Goal: Task Accomplishment & Management: Manage account settings

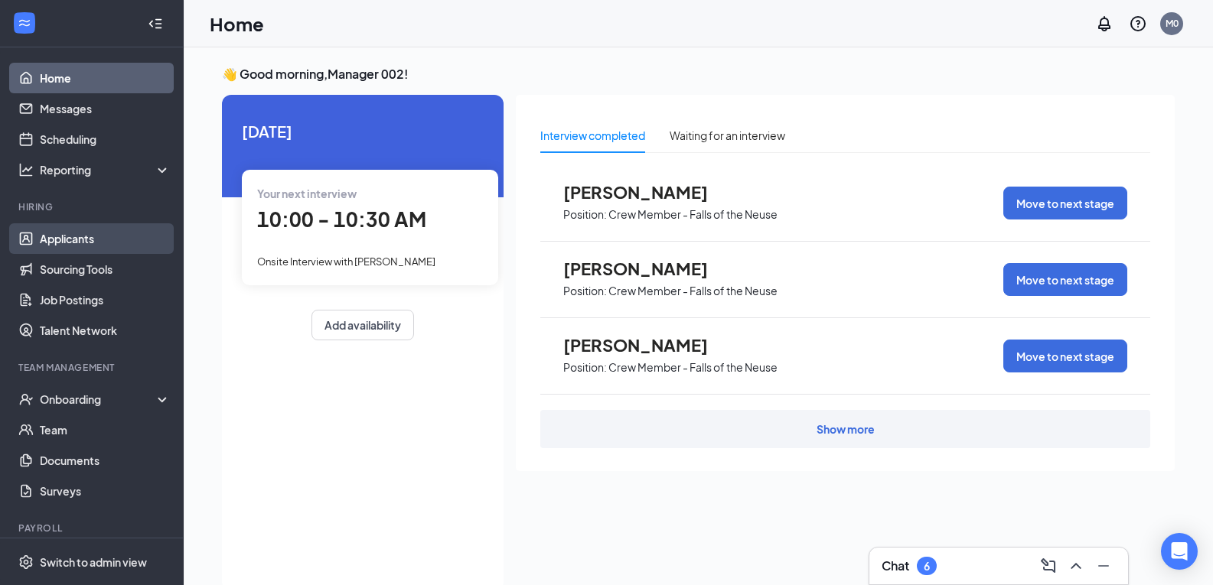
click at [86, 226] on link "Applicants" at bounding box center [105, 238] width 131 height 31
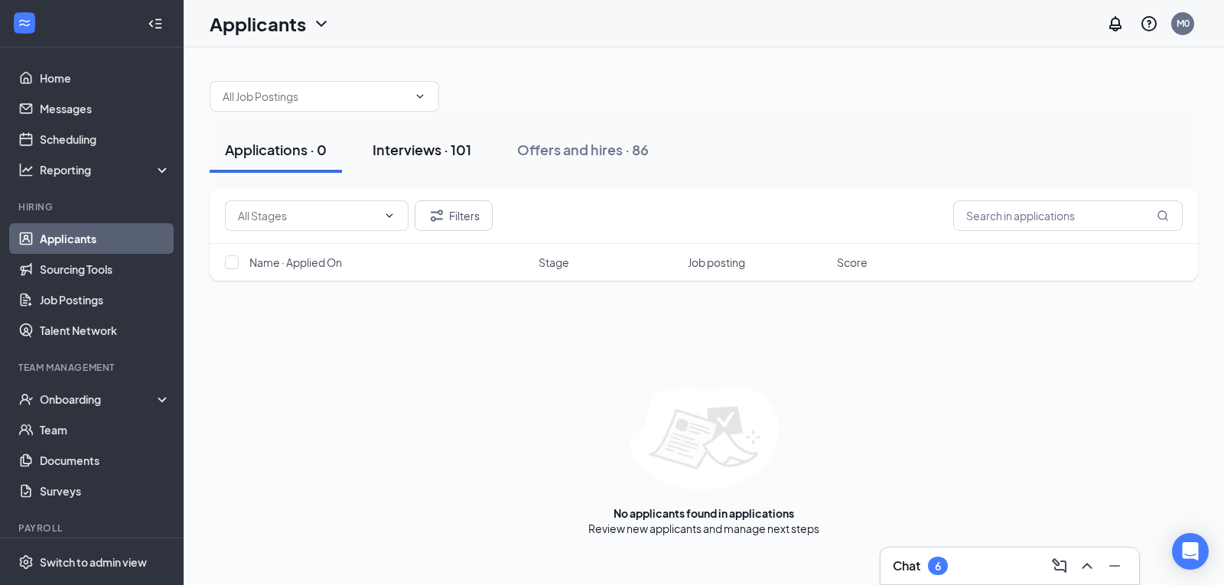
click at [445, 159] on button "Interviews · 101" at bounding box center [421, 150] width 129 height 46
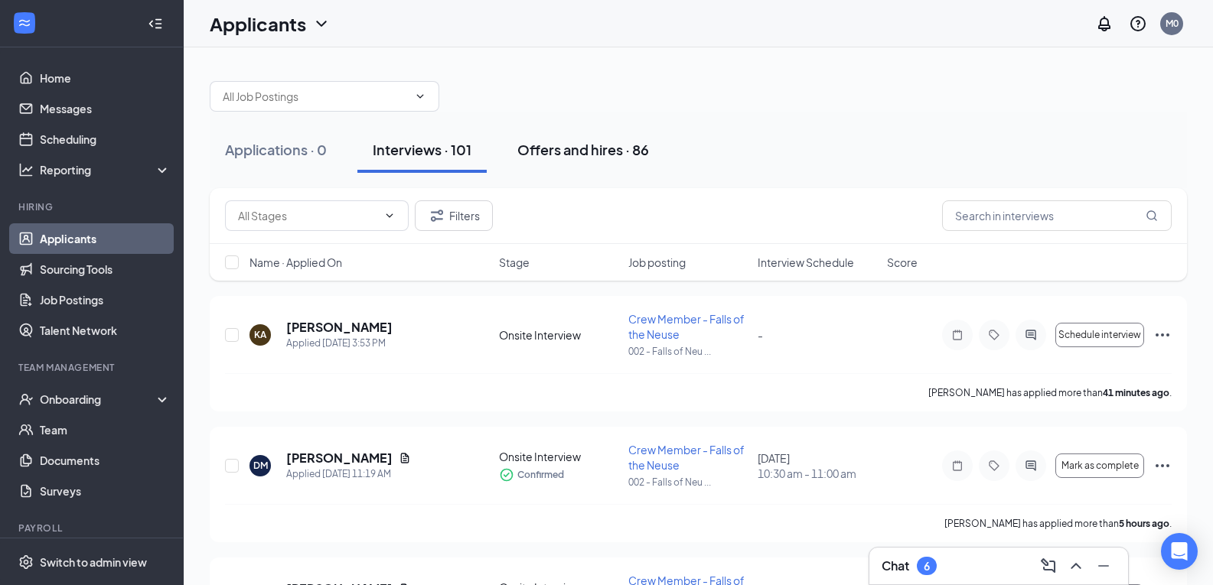
click at [582, 149] on div "Offers and hires · 86" at bounding box center [583, 149] width 132 height 19
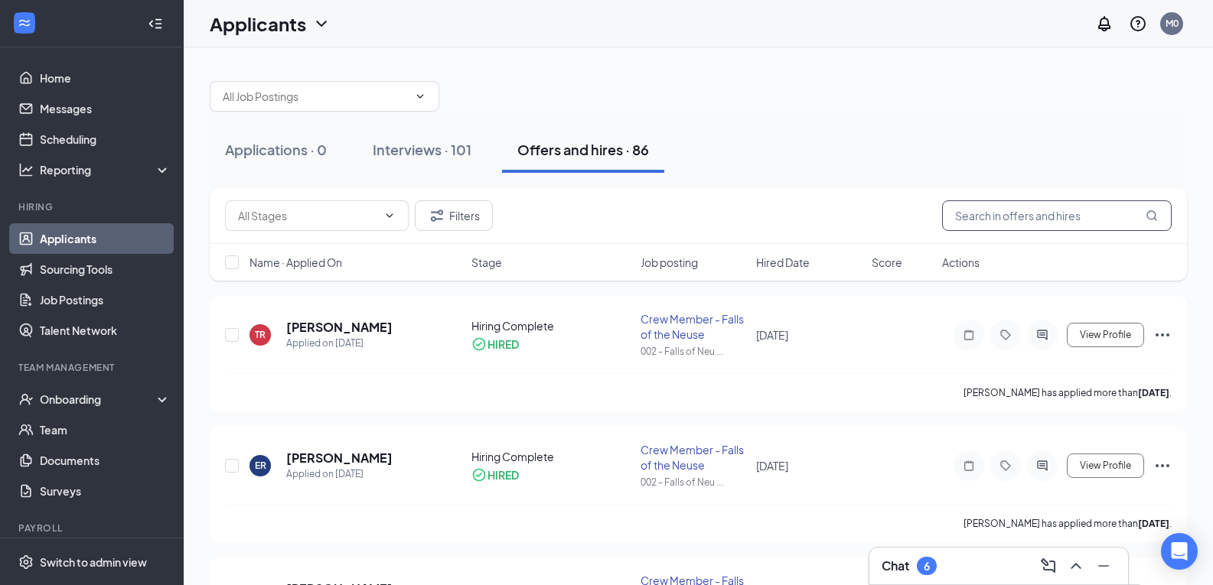
click at [1061, 217] on input "text" at bounding box center [1057, 215] width 230 height 31
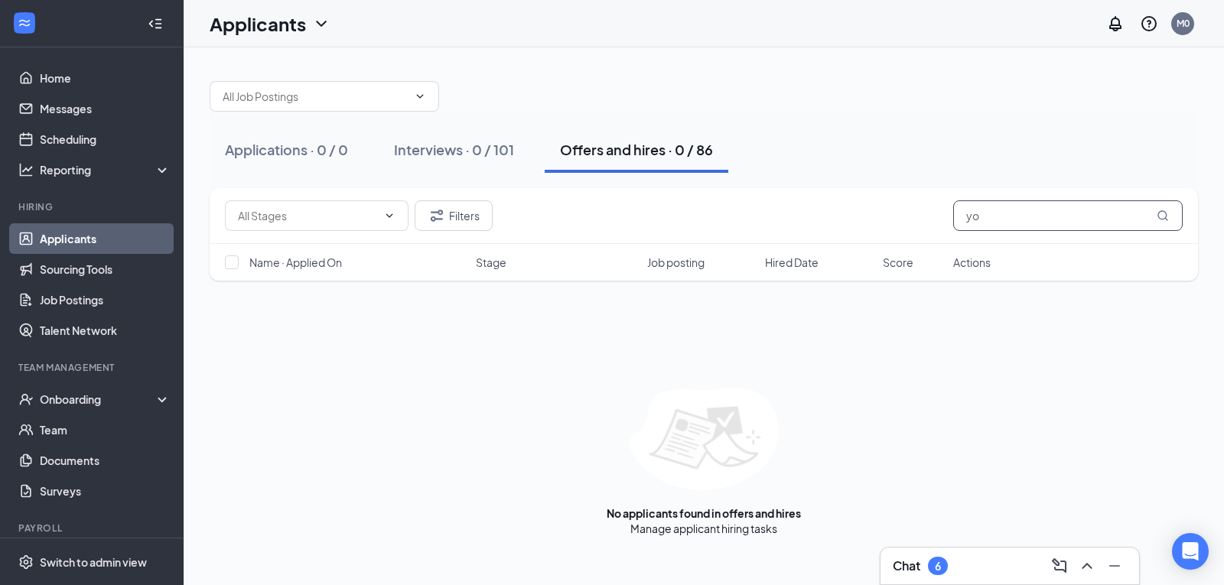
type input "y"
type input "b"
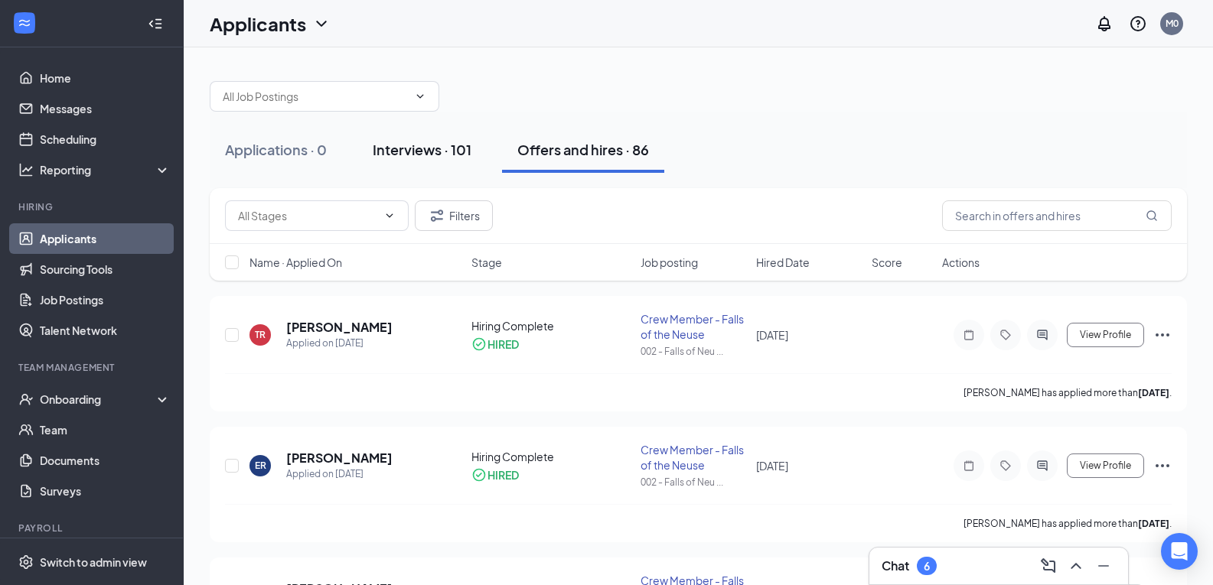
click at [439, 152] on div "Interviews · 101" at bounding box center [422, 149] width 99 height 19
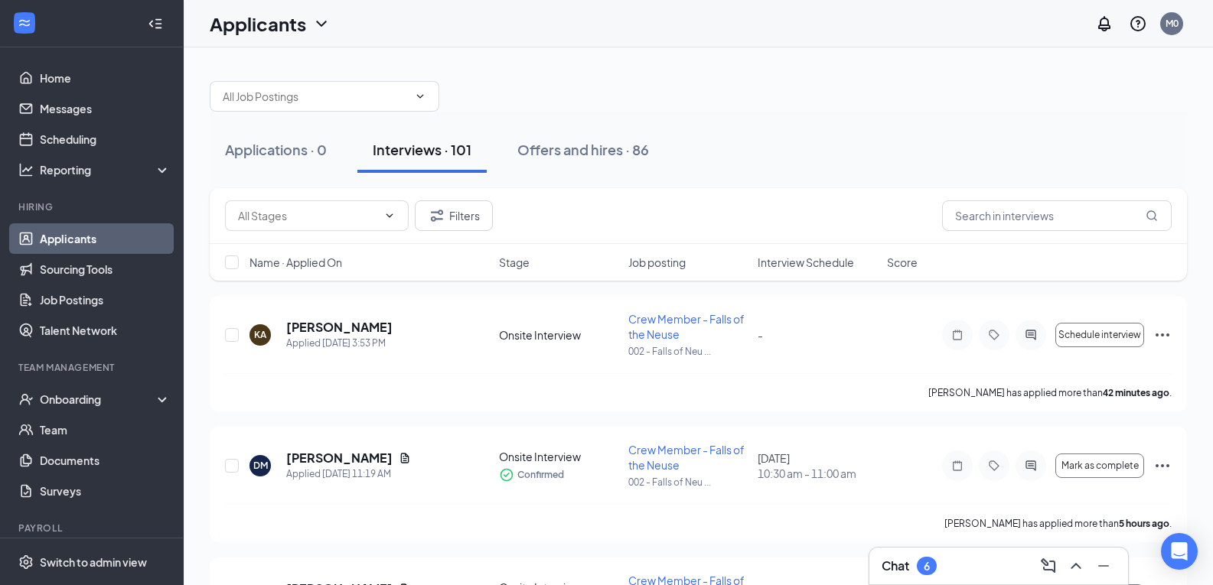
scroll to position [1882, 0]
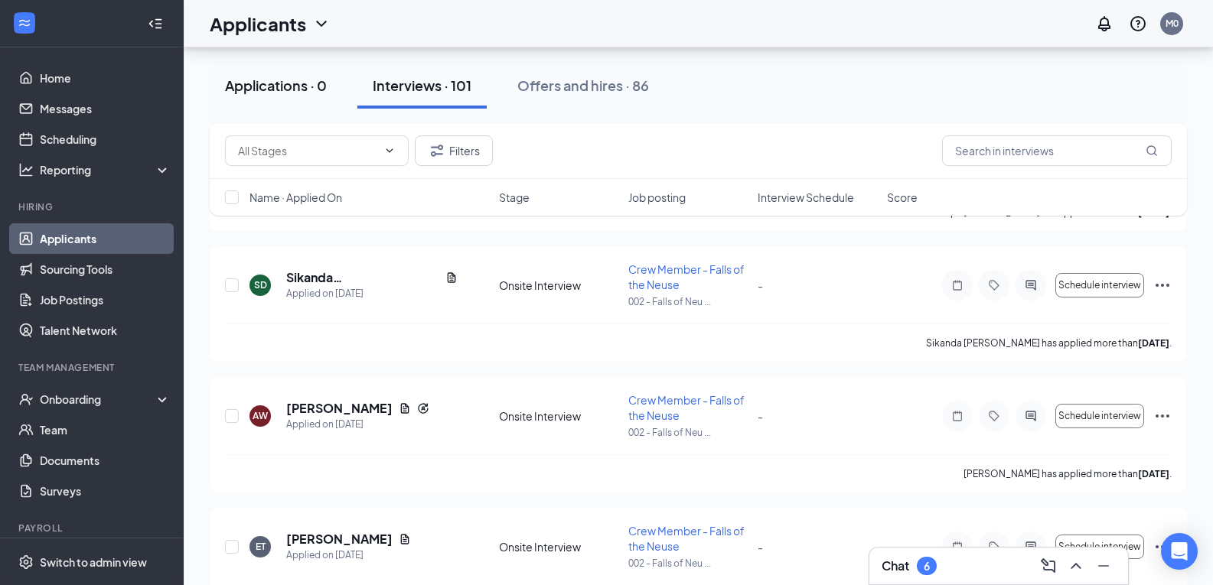
click at [282, 96] on button "Applications · 0" at bounding box center [276, 86] width 132 height 46
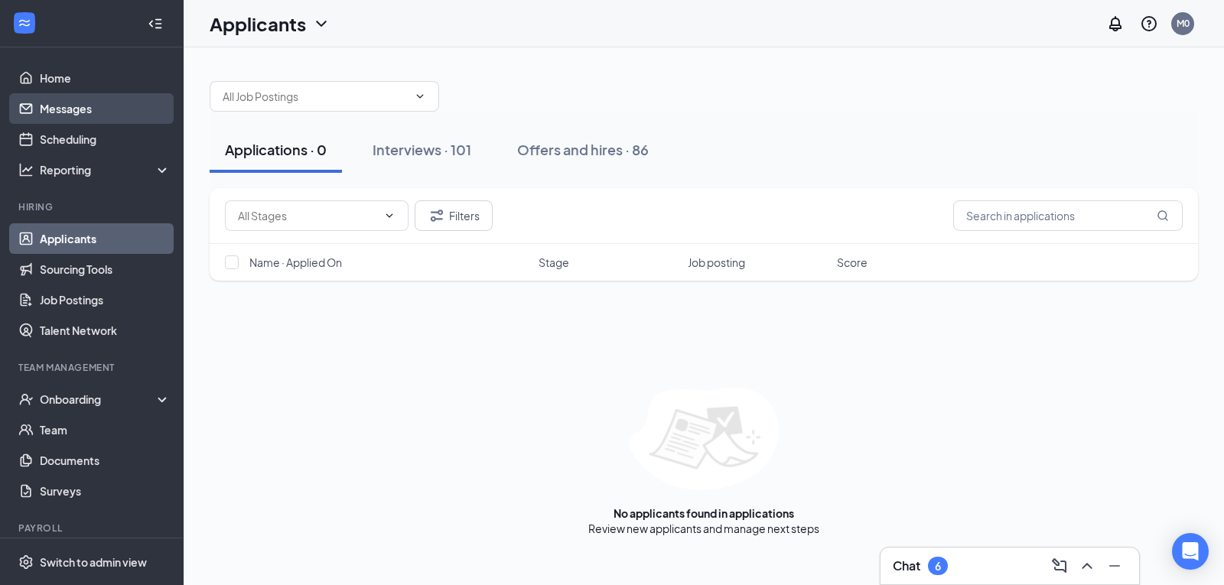
click at [63, 101] on link "Messages" at bounding box center [105, 108] width 131 height 31
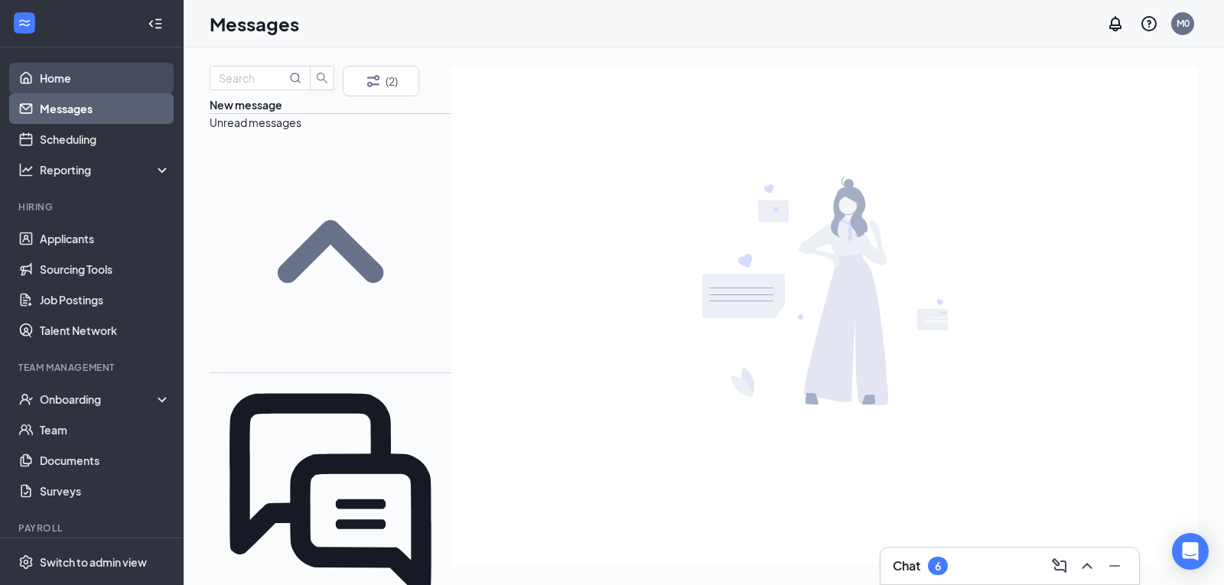
click at [51, 73] on link "Home" at bounding box center [105, 78] width 131 height 31
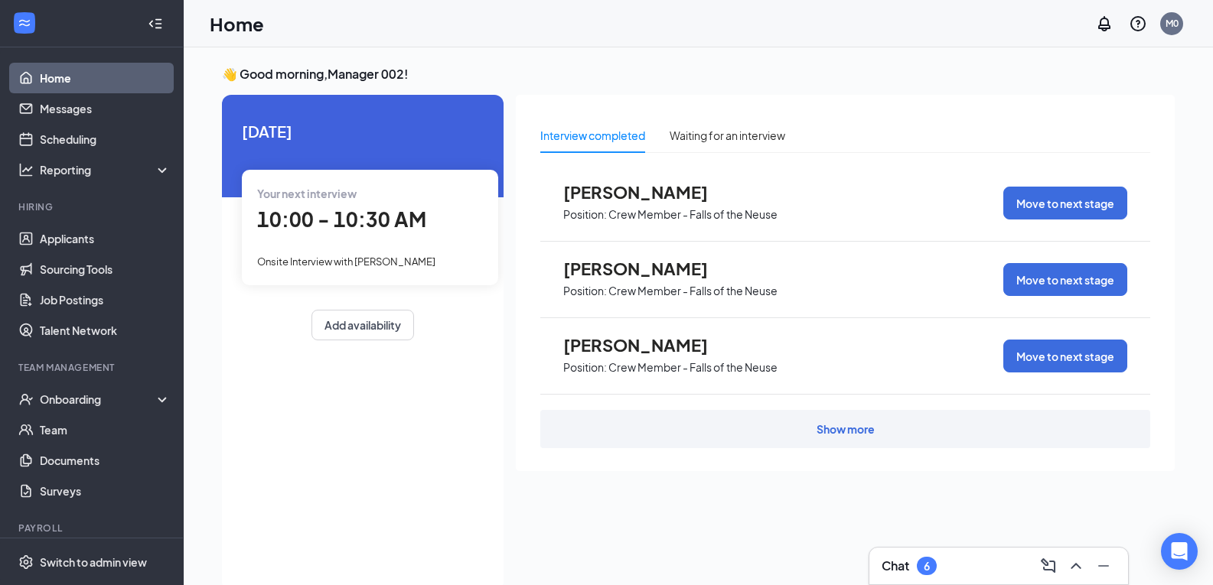
click at [849, 430] on div "Show more" at bounding box center [846, 429] width 58 height 15
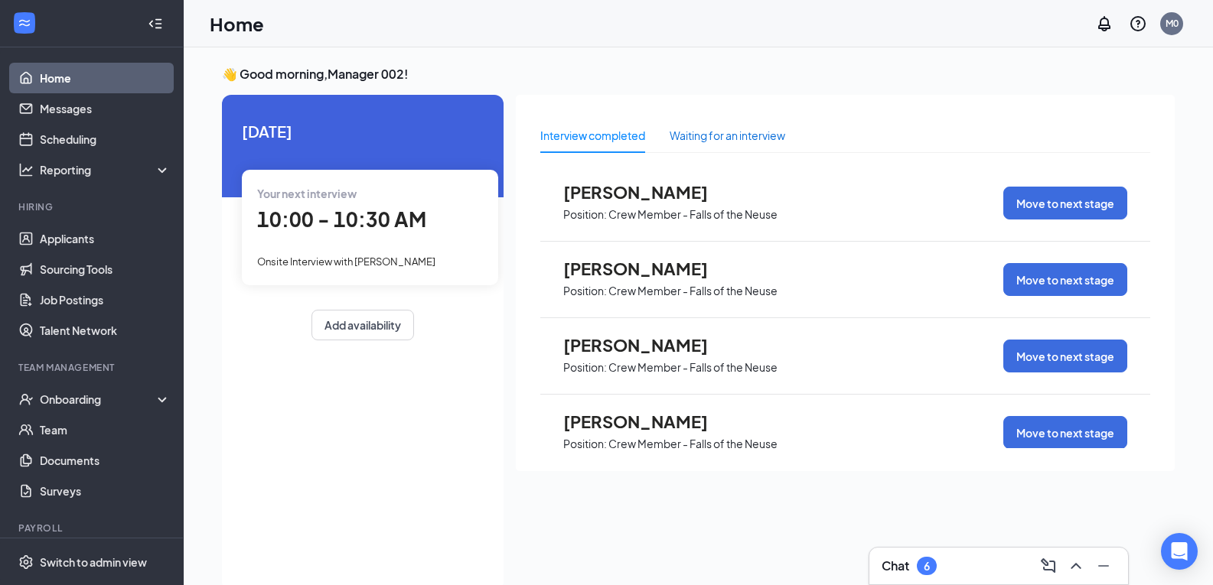
click at [722, 141] on div "Waiting for an interview" at bounding box center [728, 135] width 116 height 17
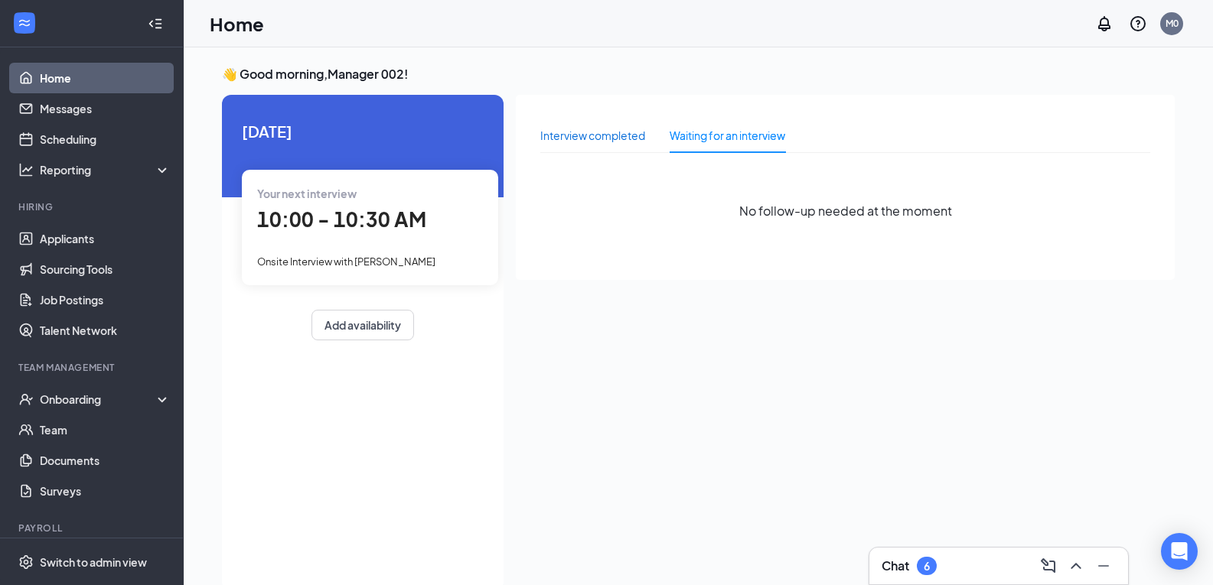
click at [607, 139] on div "Interview completed" at bounding box center [592, 135] width 105 height 17
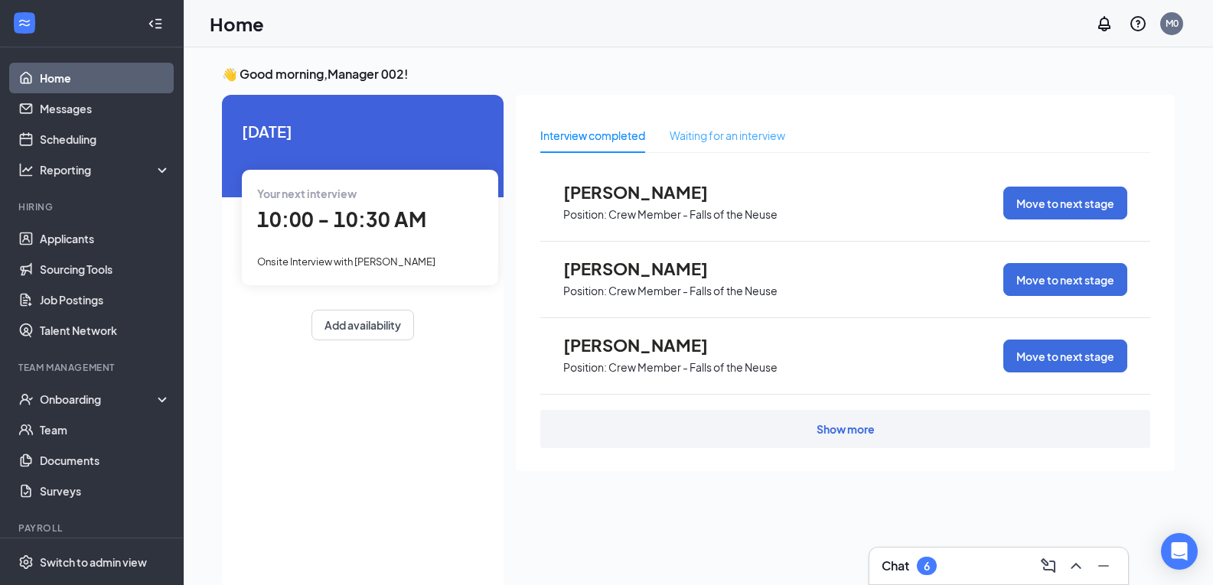
click at [742, 124] on div "Waiting for an interview" at bounding box center [728, 135] width 116 height 35
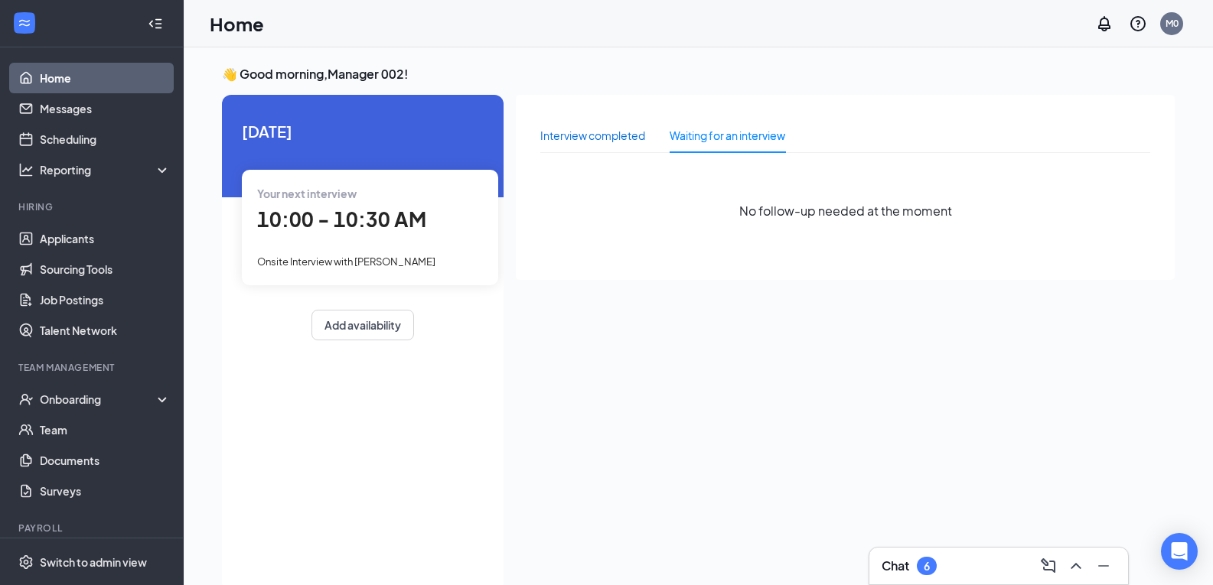
drag, startPoint x: 609, startPoint y: 136, endPoint x: 589, endPoint y: 139, distance: 20.0
click at [609, 136] on div "Interview completed" at bounding box center [592, 135] width 105 height 17
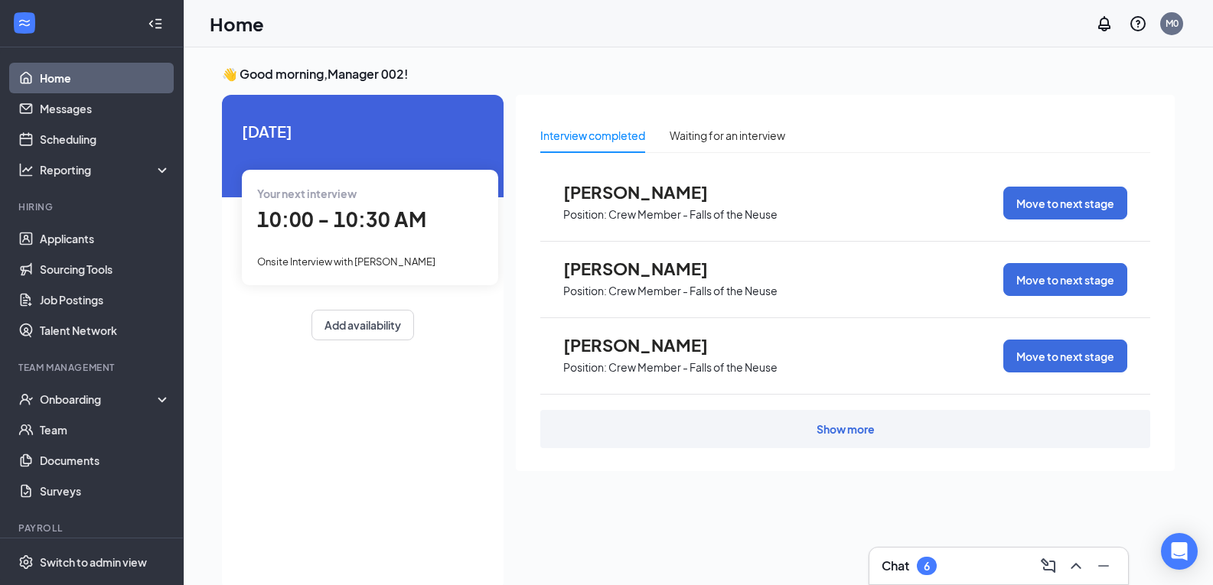
click at [847, 431] on div "Show more" at bounding box center [846, 429] width 58 height 15
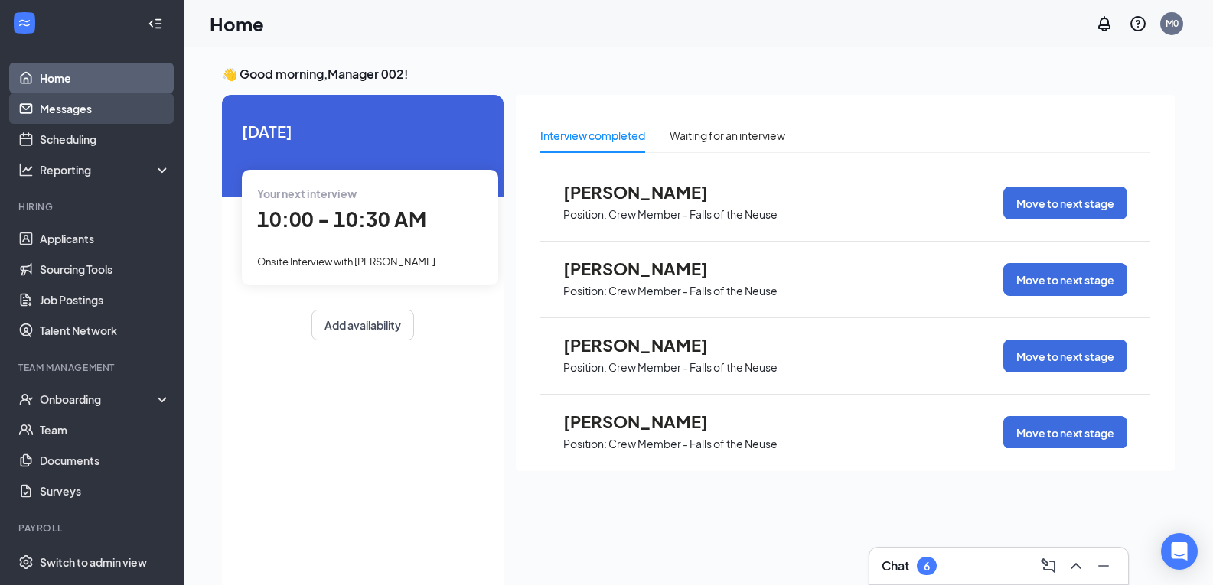
click at [64, 117] on link "Messages" at bounding box center [105, 108] width 131 height 31
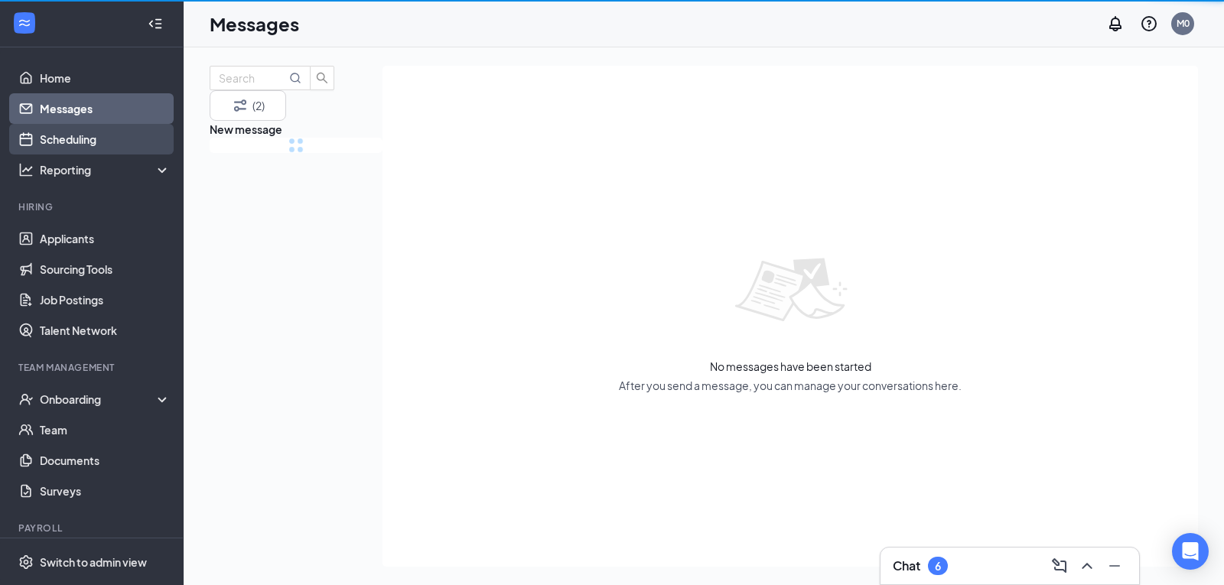
click at [64, 135] on link "Scheduling" at bounding box center [105, 139] width 131 height 31
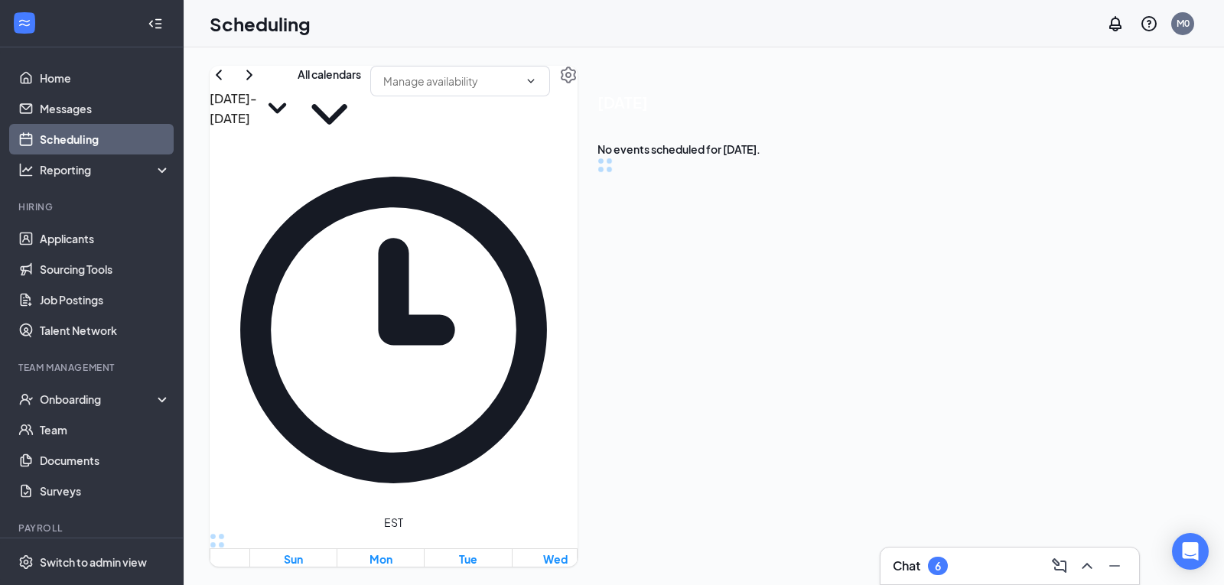
scroll to position [752, 0]
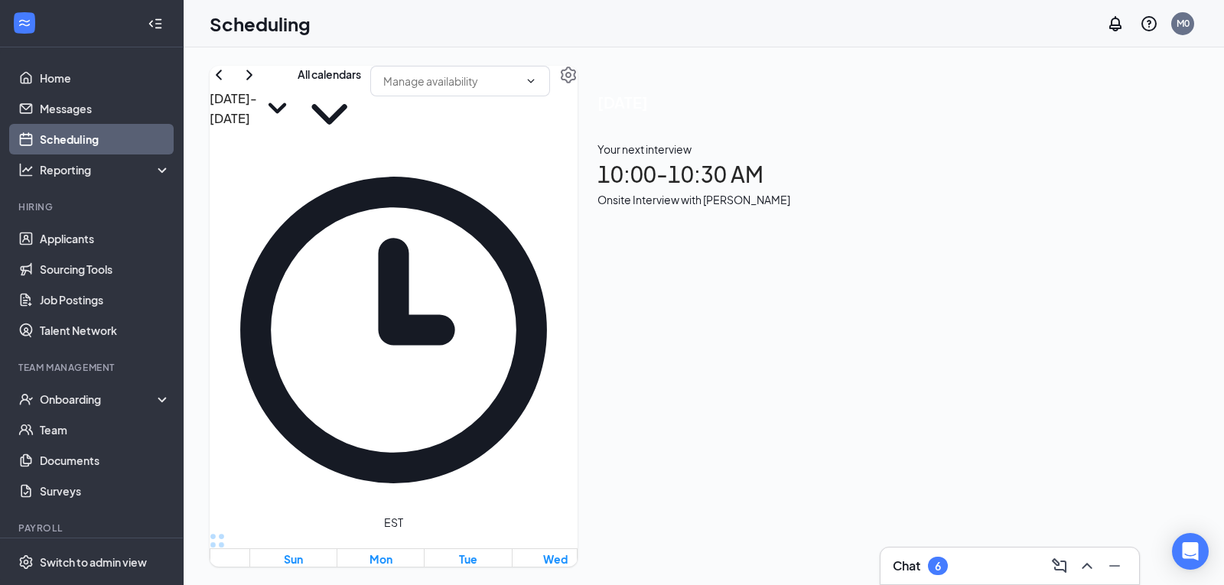
click at [69, 133] on link "Scheduling" at bounding box center [105, 139] width 131 height 31
click at [66, 113] on link "Messages" at bounding box center [105, 108] width 131 height 31
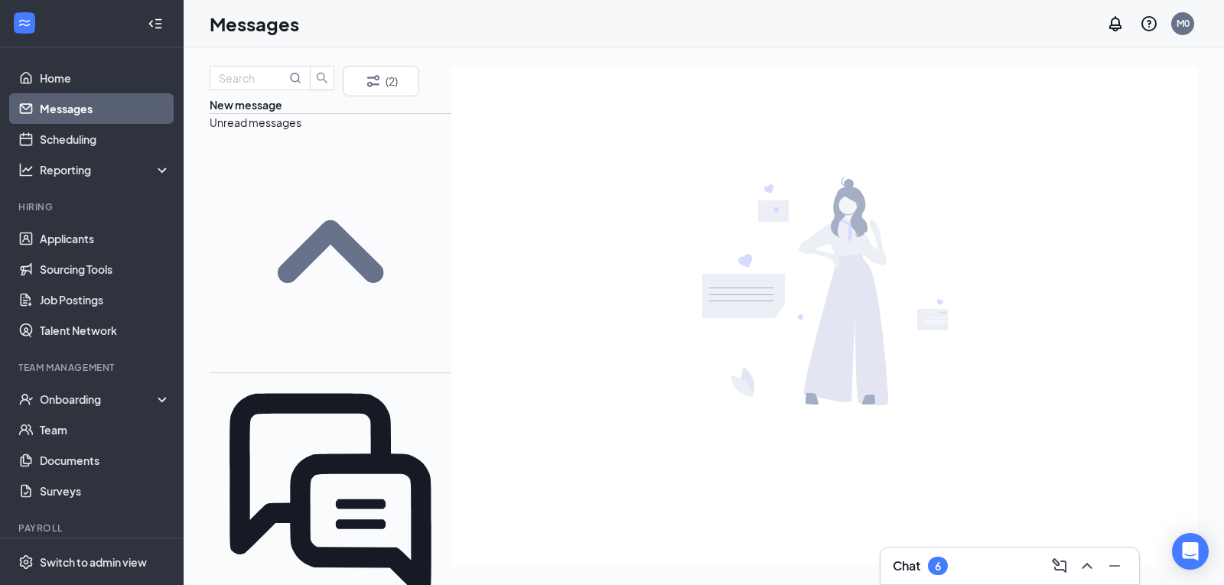
drag, startPoint x: 399, startPoint y: 289, endPoint x: 386, endPoint y: 463, distance: 175.0
click at [85, 246] on link "Applicants" at bounding box center [105, 238] width 131 height 31
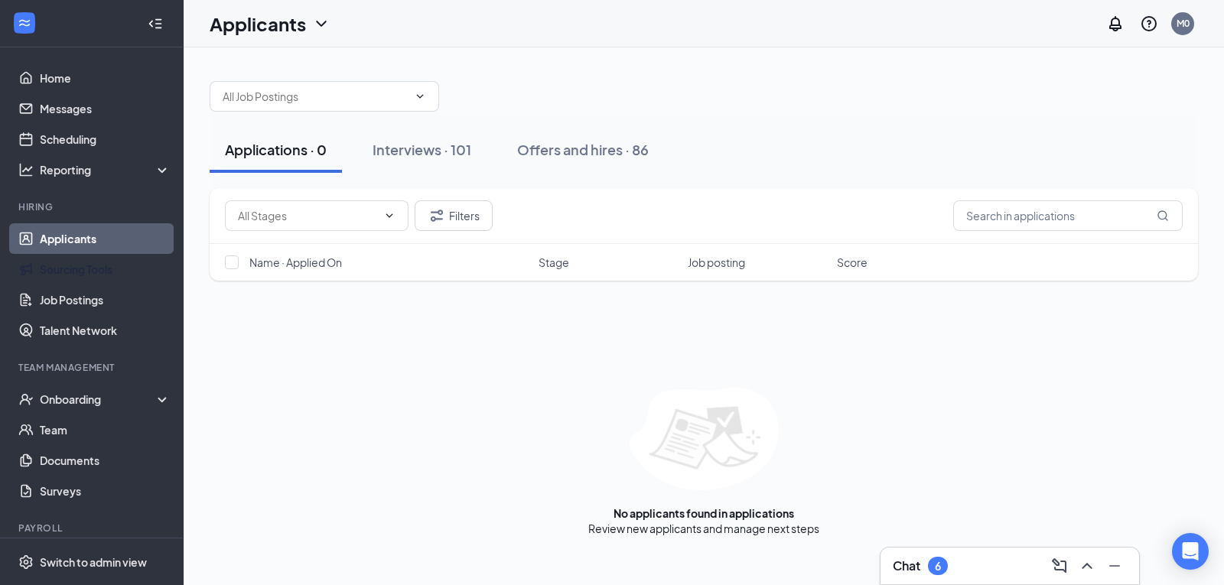
drag, startPoint x: 72, startPoint y: 259, endPoint x: 73, endPoint y: 248, distance: 11.5
click at [72, 259] on link "Sourcing Tools" at bounding box center [105, 269] width 131 height 31
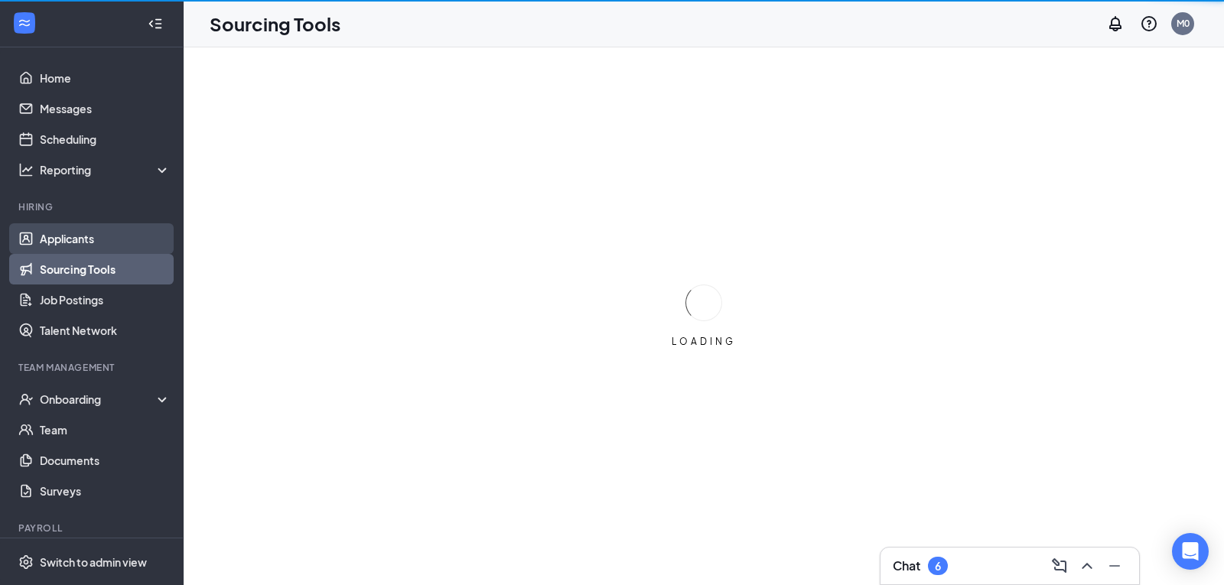
click at [72, 237] on link "Applicants" at bounding box center [105, 238] width 131 height 31
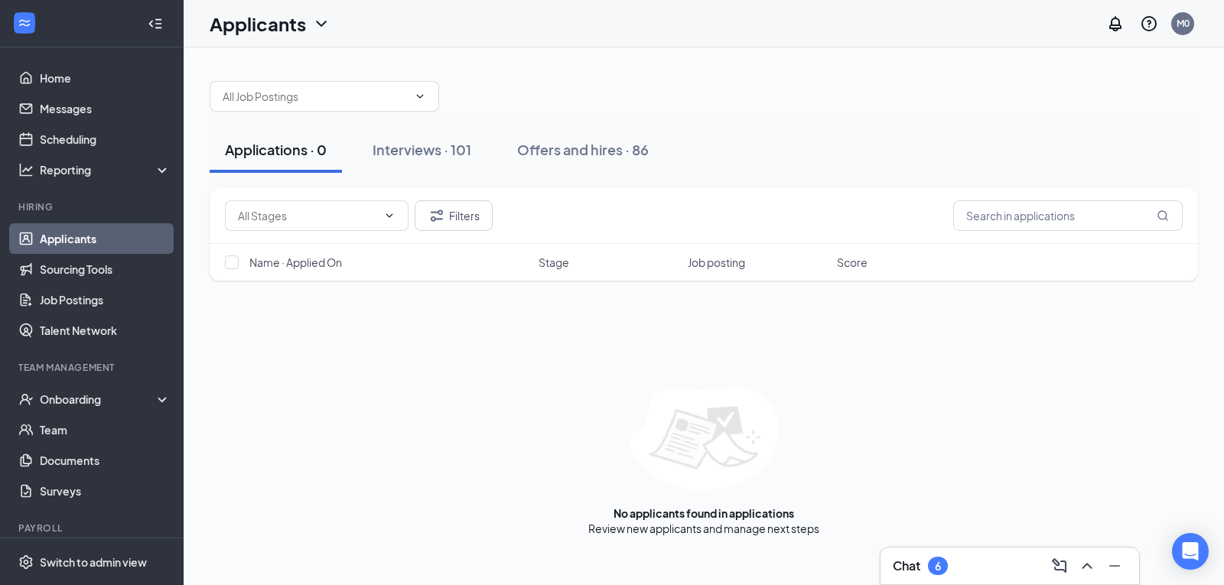
click at [929, 566] on div "6" at bounding box center [938, 566] width 20 height 18
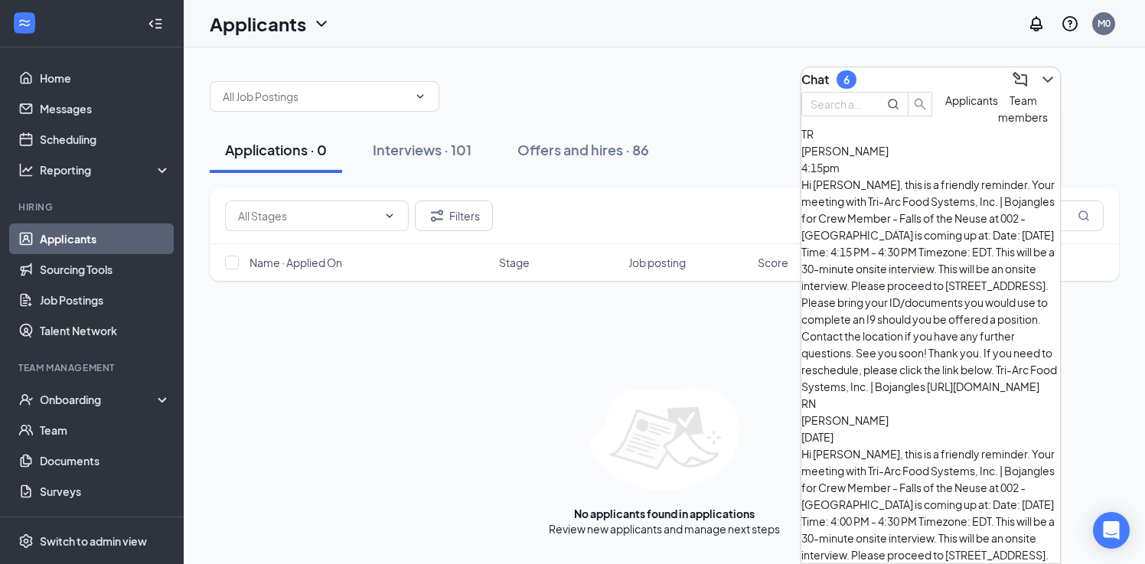
click at [848, 74] on div "Chat 6" at bounding box center [828, 79] width 55 height 18
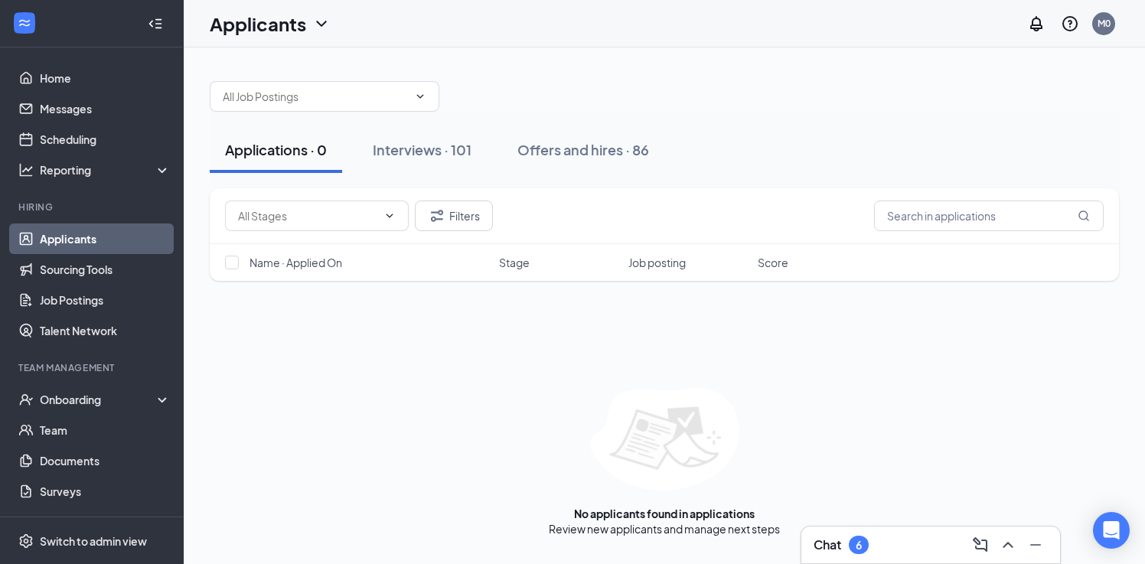
click at [848, 550] on div "Chat 6" at bounding box center [840, 545] width 55 height 18
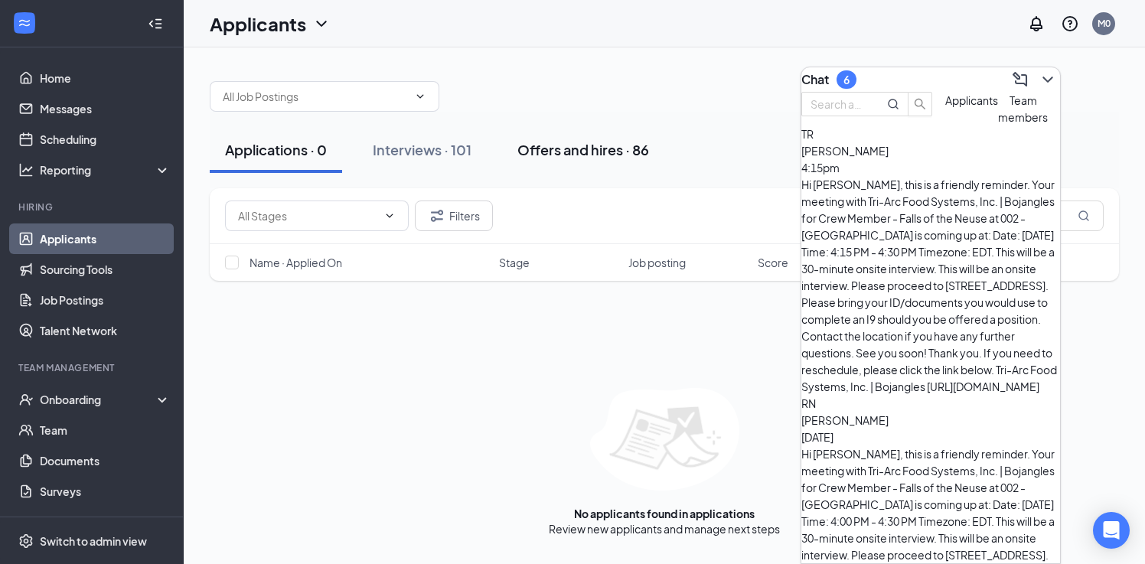
click at [564, 149] on div "Offers and hires · 86" at bounding box center [583, 149] width 132 height 19
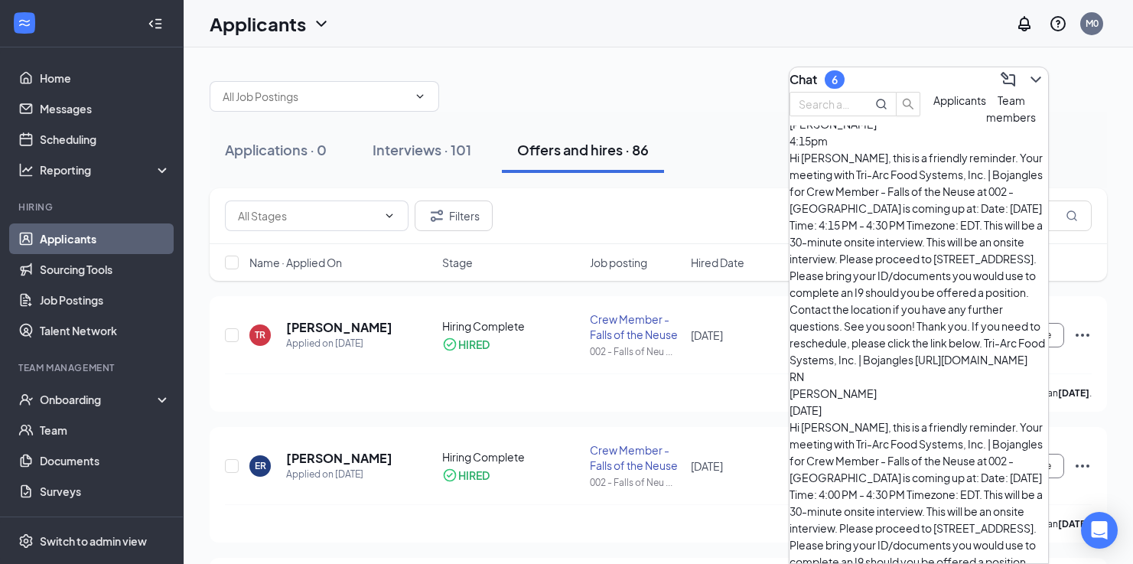
scroll to position [28, 0]
click at [330, 520] on div "[PERSON_NAME] has applied more than [DATE] ." at bounding box center [658, 523] width 867 height 38
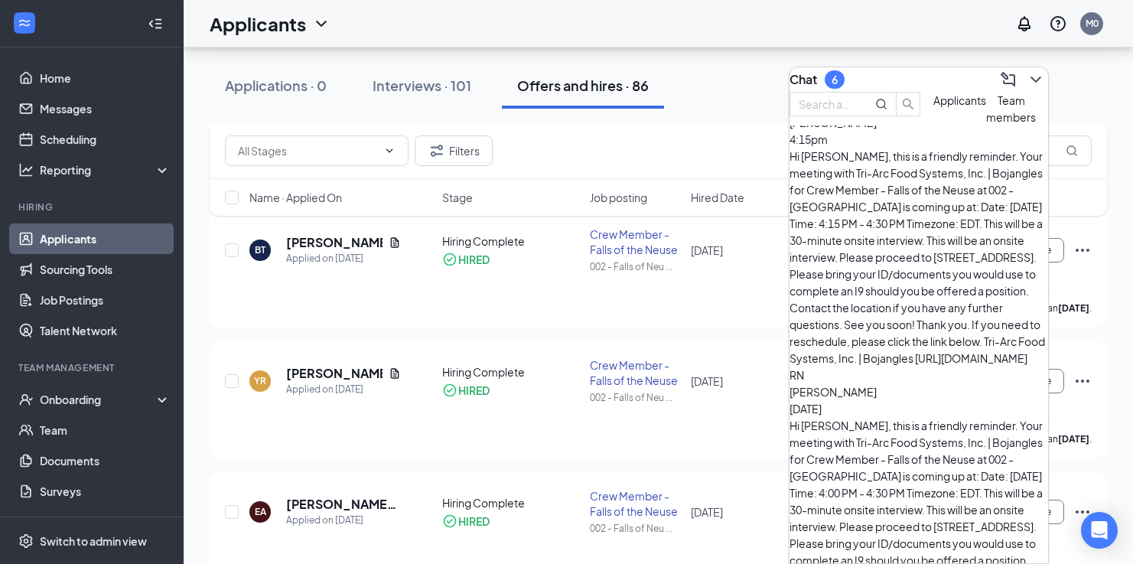
scroll to position [2500, 0]
